Goal: Transaction & Acquisition: Purchase product/service

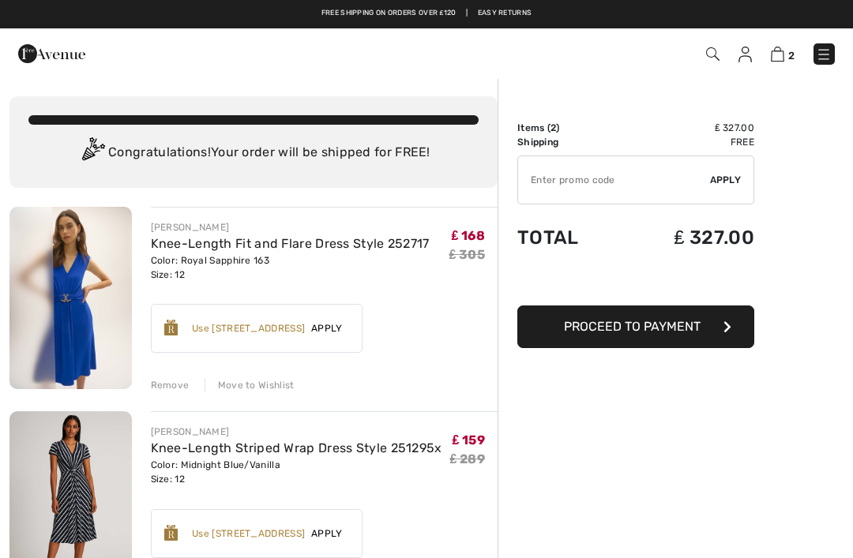
click at [636, 336] on button "Proceed to Payment" at bounding box center [635, 327] width 237 height 43
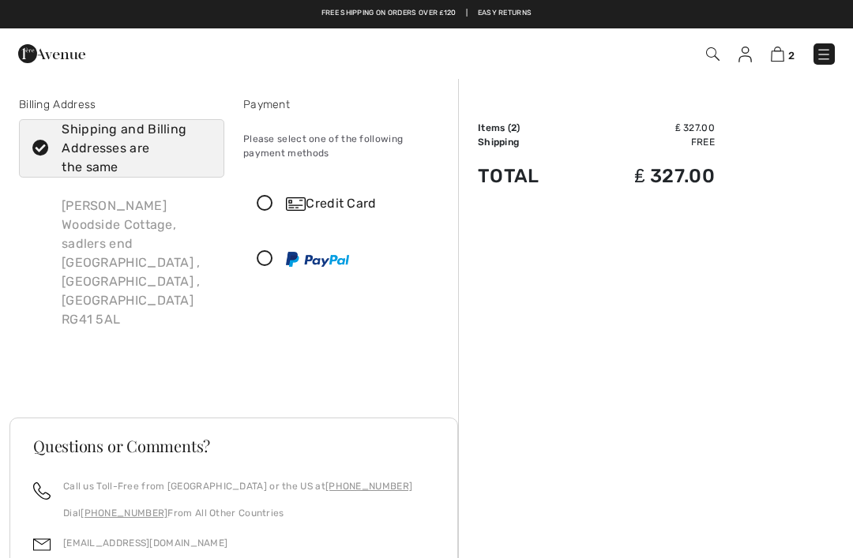
checkbox input "true"
click at [271, 201] on icon at bounding box center [265, 204] width 42 height 17
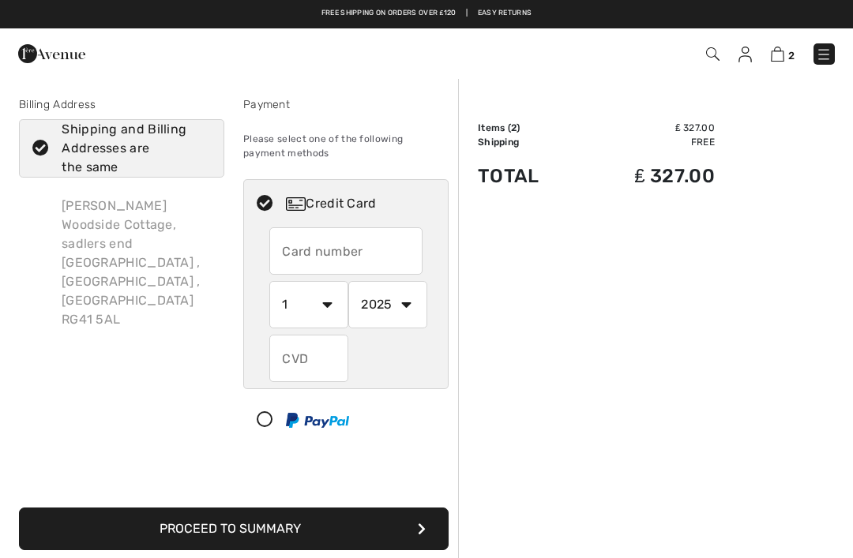
click at [336, 253] on input "text" at bounding box center [345, 250] width 153 height 47
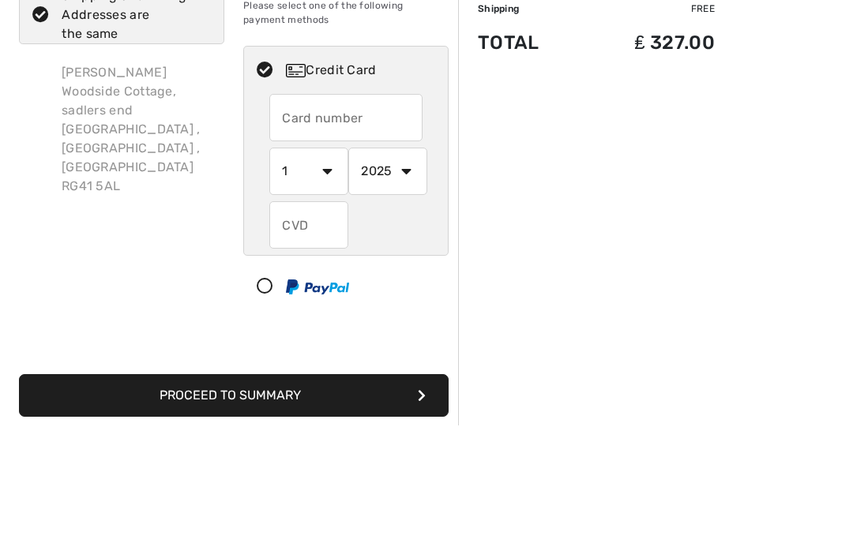
type input "341275004691008"
select select "11"
select select "2028"
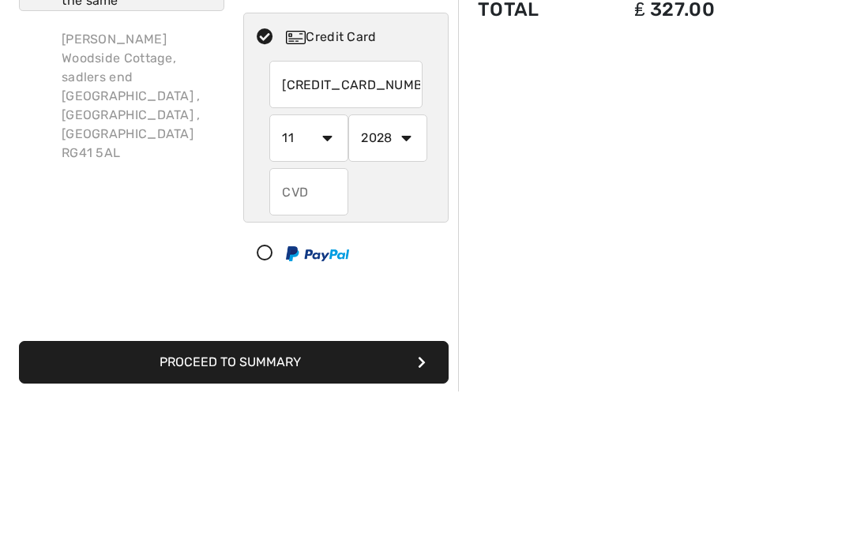
click at [313, 335] on input "text" at bounding box center [308, 358] width 79 height 47
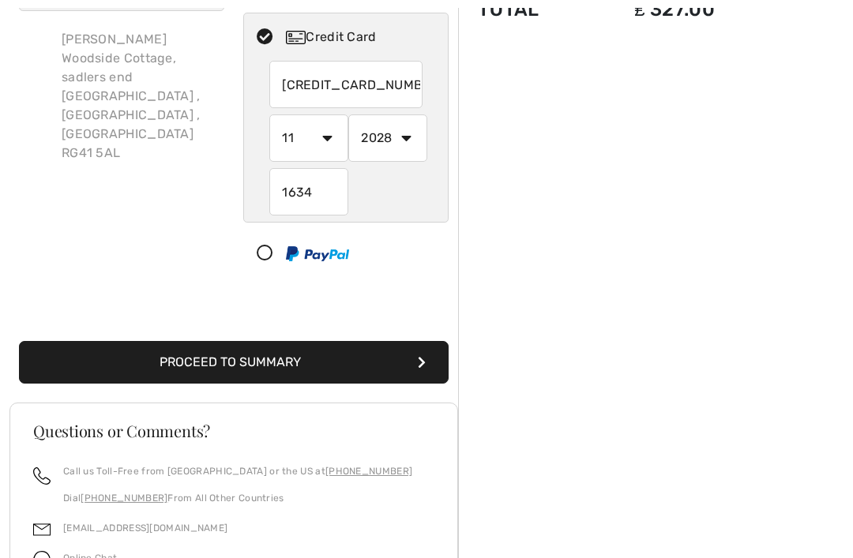
type input "1634"
click at [302, 364] on button "Proceed to Summary" at bounding box center [234, 362] width 430 height 43
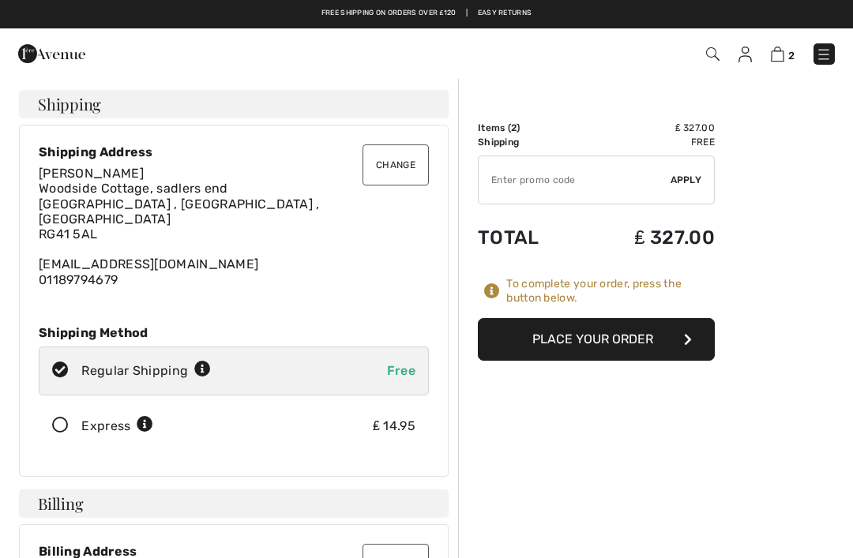
click at [632, 337] on button "Place Your Order" at bounding box center [596, 339] width 237 height 43
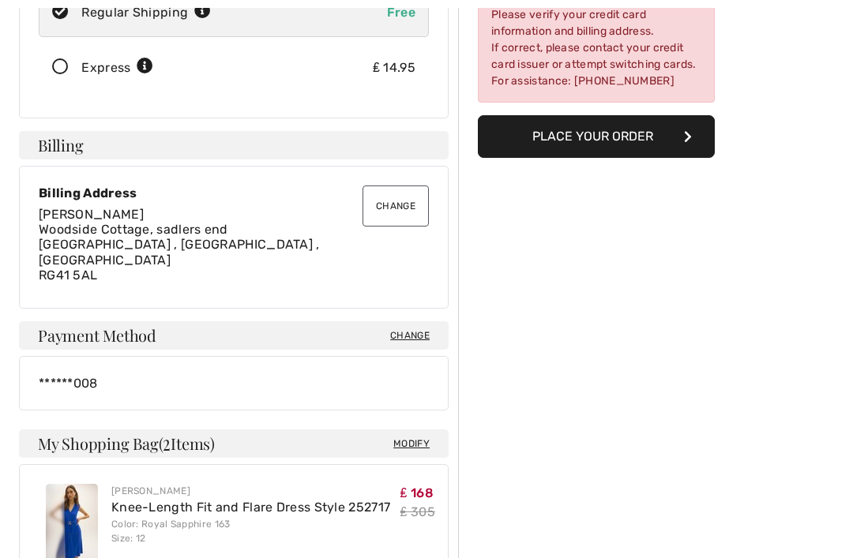
scroll to position [422, 0]
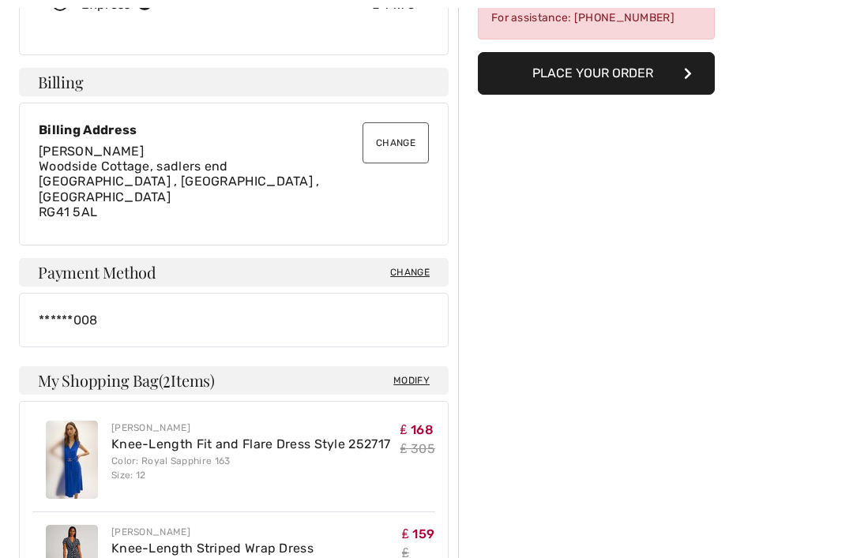
click at [403, 265] on span "Change" at bounding box center [409, 272] width 39 height 14
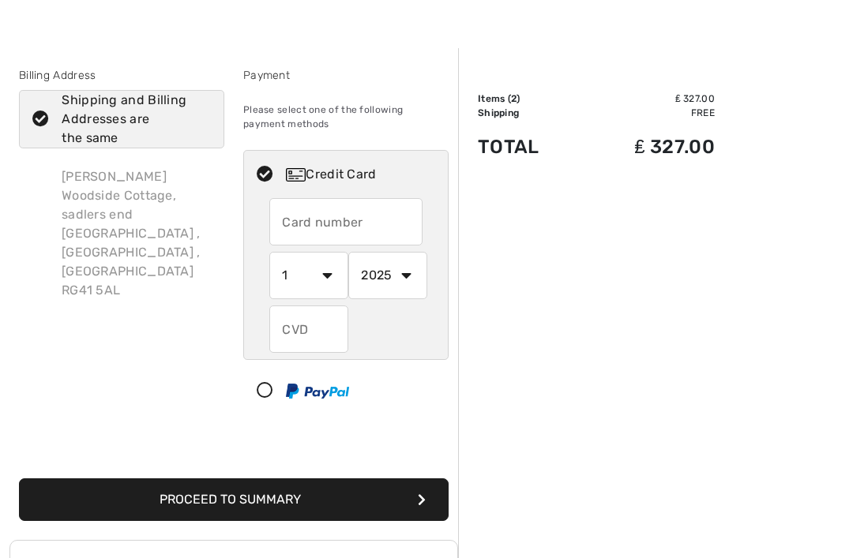
click at [271, 400] on div at bounding box center [339, 390] width 191 height 47
select select "1"
select select "2025"
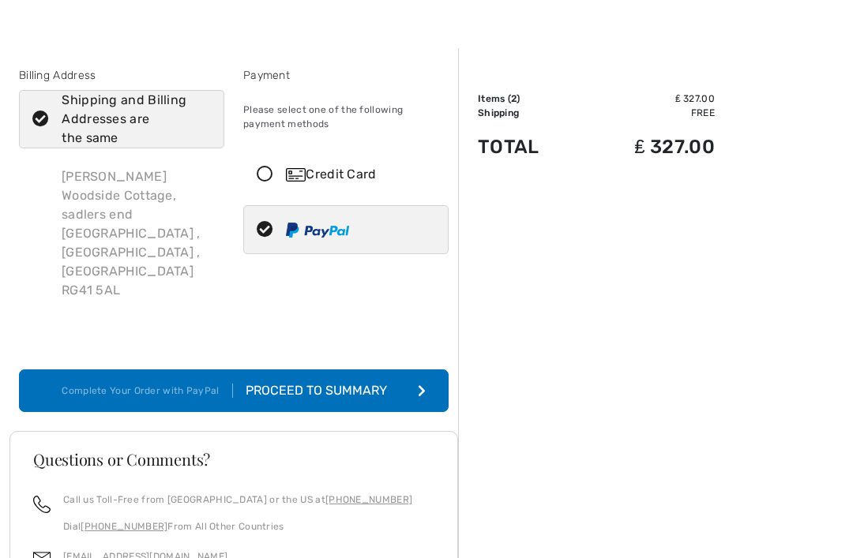
click at [342, 381] on div "Proceed to Summary" at bounding box center [319, 390] width 173 height 19
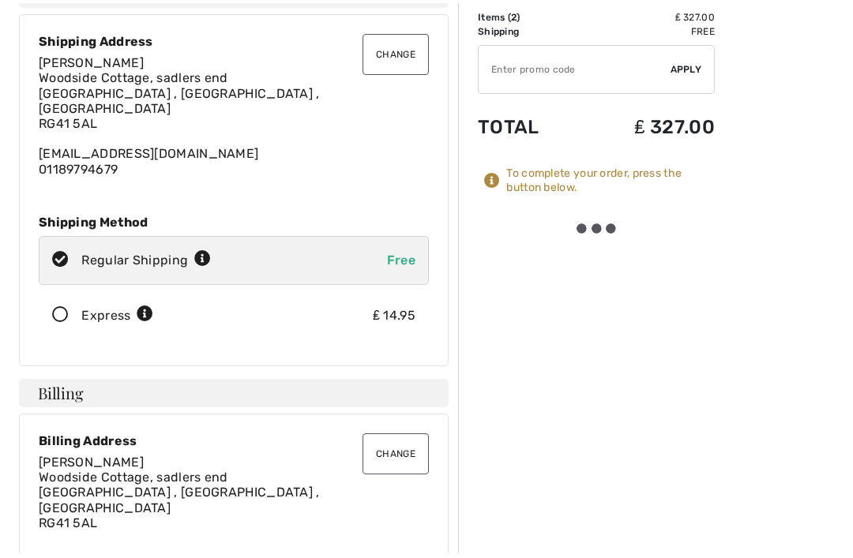
scroll to position [111, 0]
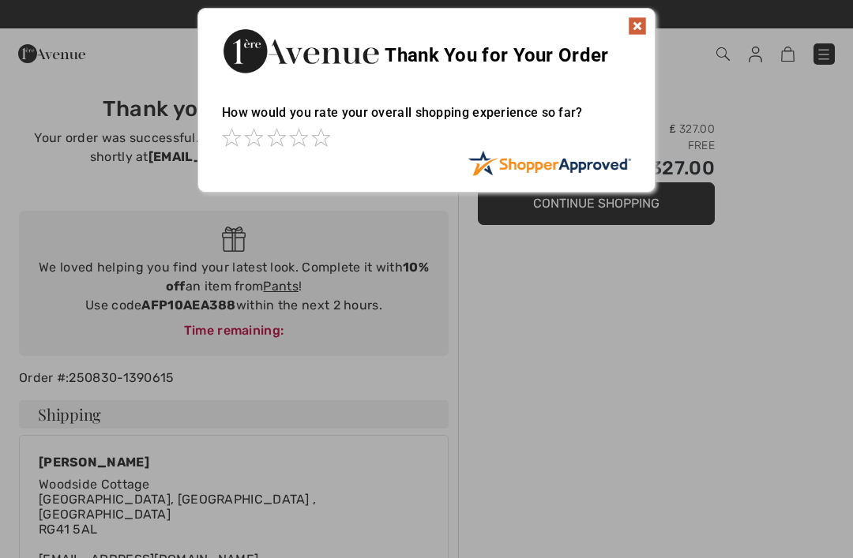
click at [636, 32] on img at bounding box center [637, 26] width 19 height 19
